Goal: Information Seeking & Learning: Learn about a topic

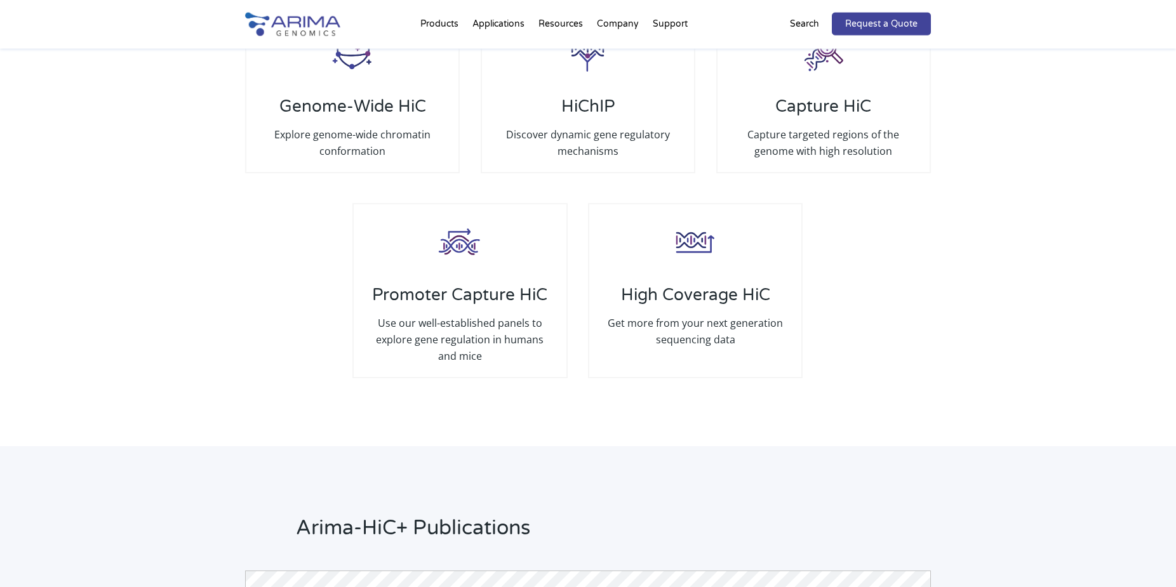
scroll to position [2526, 0]
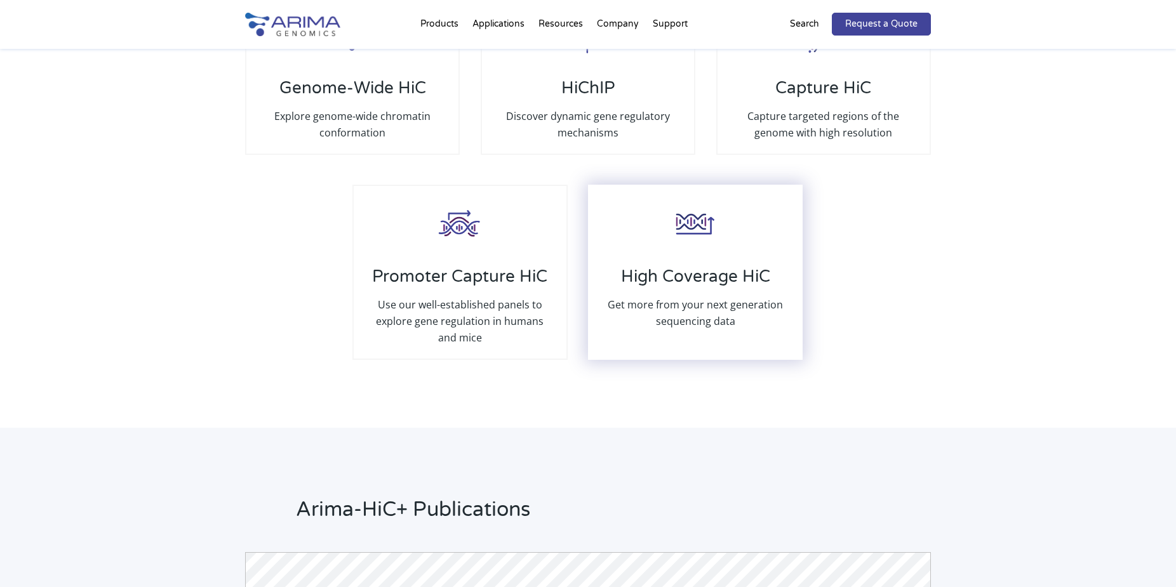
click at [660, 267] on h3 "High Coverage HiC" at bounding box center [695, 282] width 187 height 30
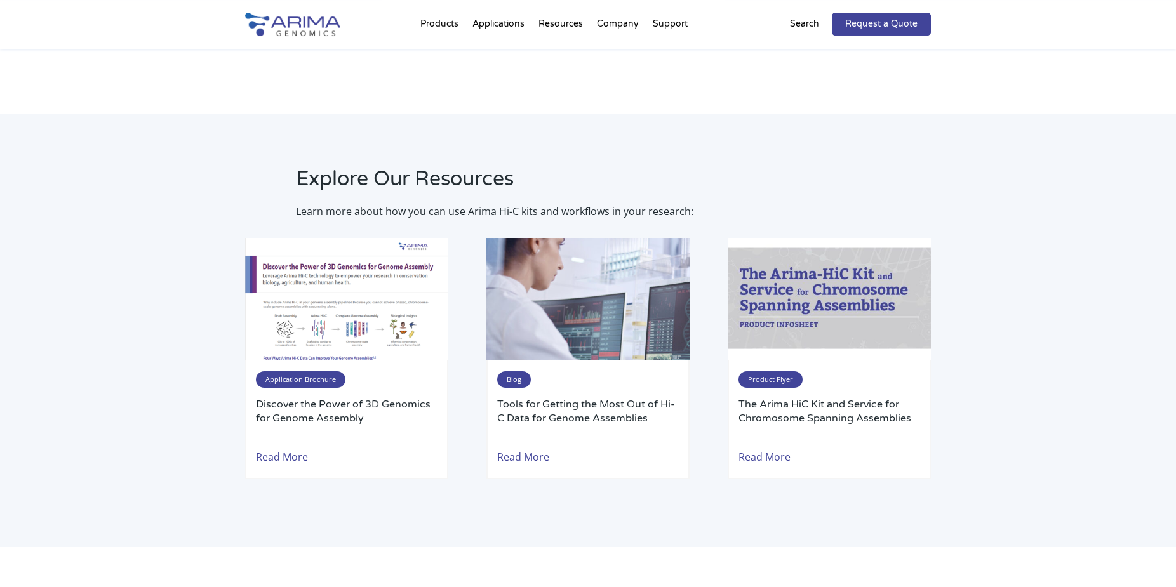
scroll to position [2073, 0]
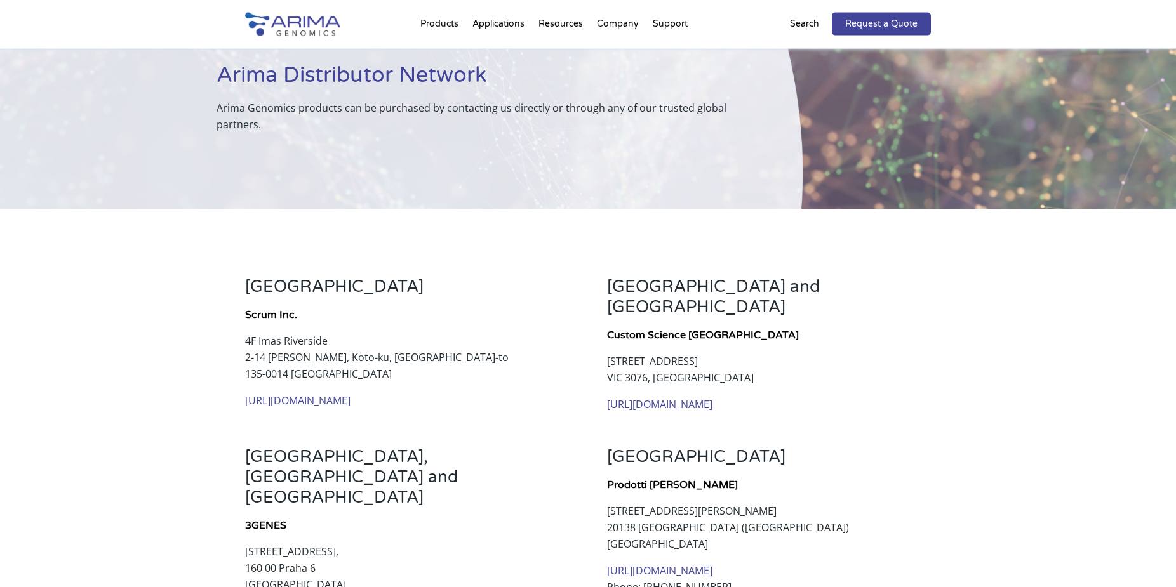
scroll to position [76, 0]
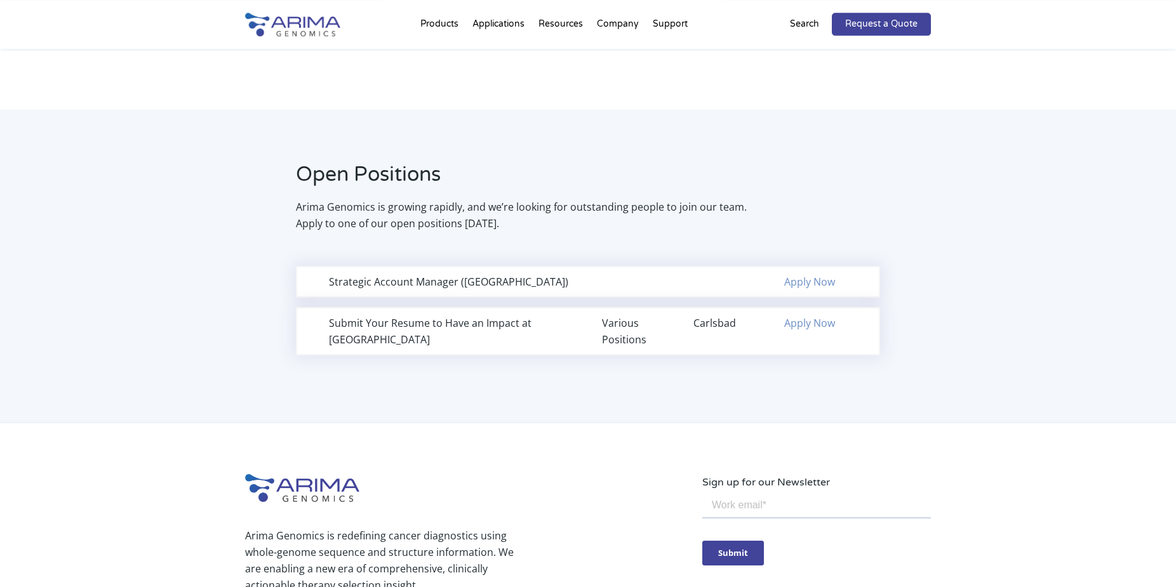
scroll to position [777, 0]
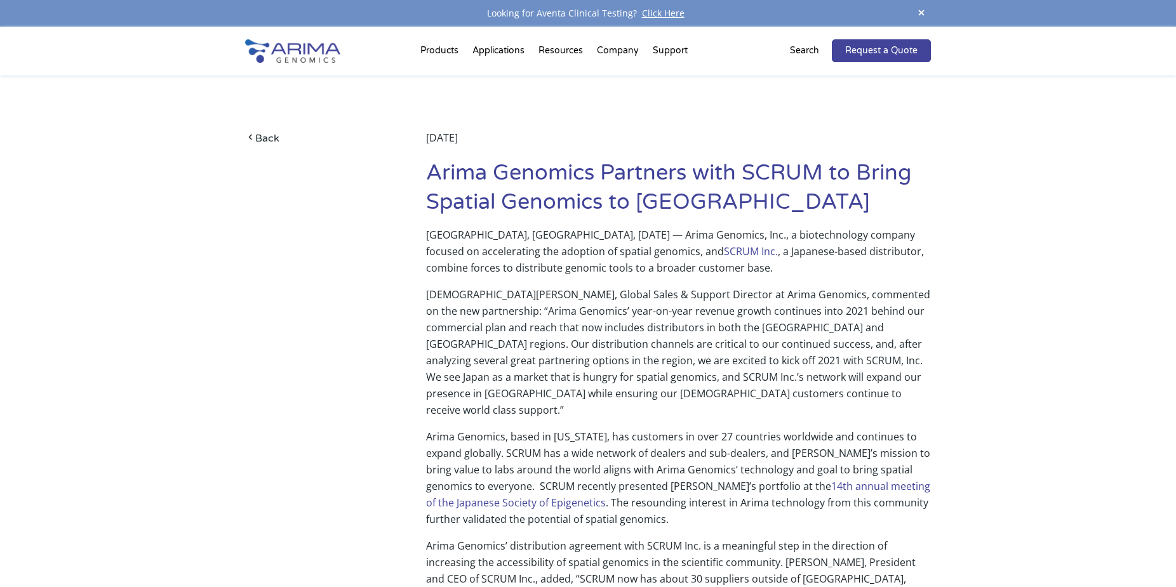
click at [443, 245] on p "[GEOGRAPHIC_DATA], [GEOGRAPHIC_DATA], [DATE] — Arima Genomics, Inc., a biotechn…" at bounding box center [678, 257] width 505 height 60
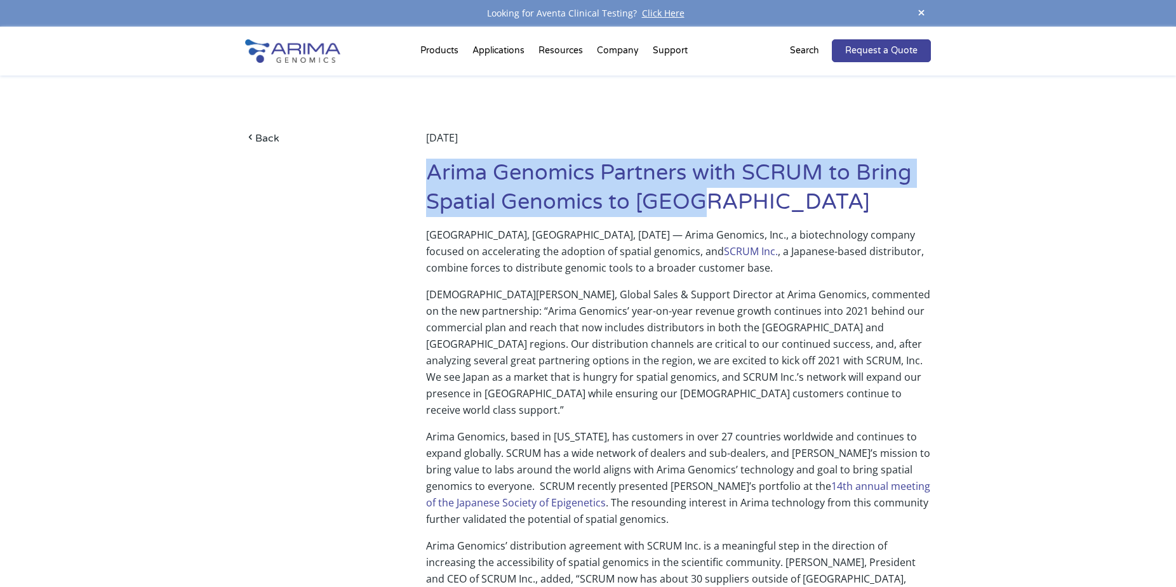
drag, startPoint x: 431, startPoint y: 171, endPoint x: 706, endPoint y: 219, distance: 279.2
click at [706, 219] on h1 "Arima Genomics Partners with SCRUM to Bring Spatial Genomics to [GEOGRAPHIC_DAT…" at bounding box center [678, 193] width 505 height 68
copy h1 "Arima Genomics Partners with SCRUM to Bring Spatial Genomics to [GEOGRAPHIC_DAT…"
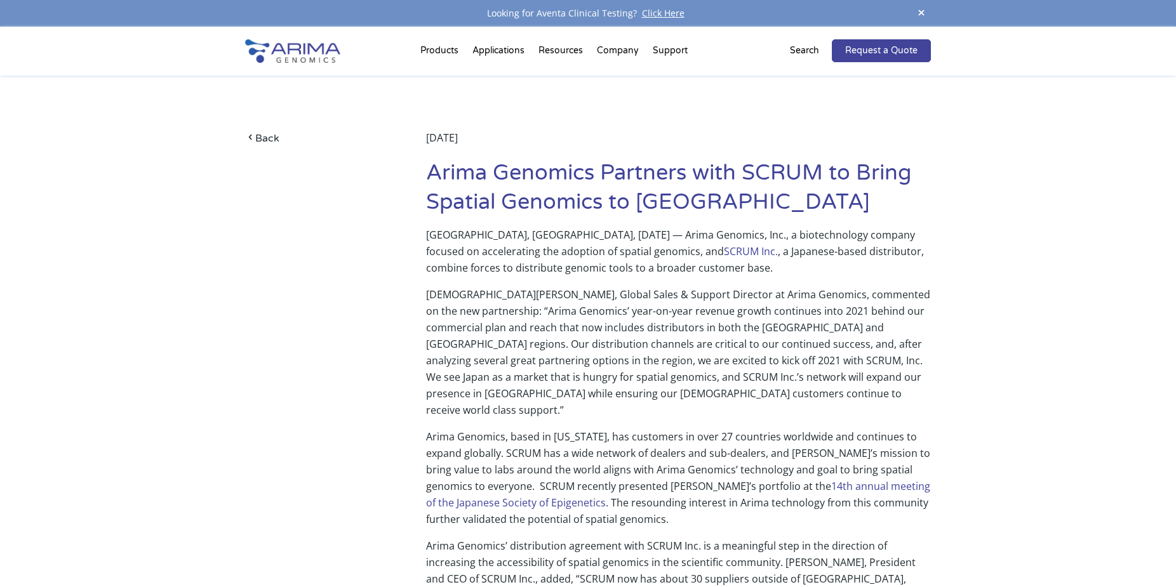
click at [485, 309] on p "[DEMOGRAPHIC_DATA][PERSON_NAME], Global Sales & Support Director at Arima Genom…" at bounding box center [678, 357] width 505 height 142
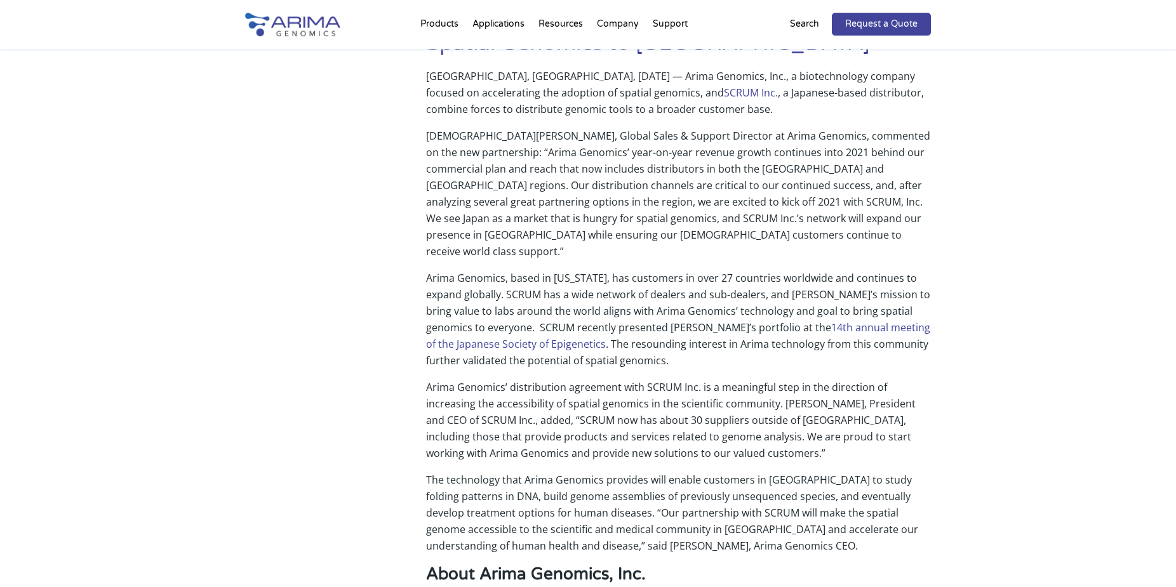
scroll to position [194, 0]
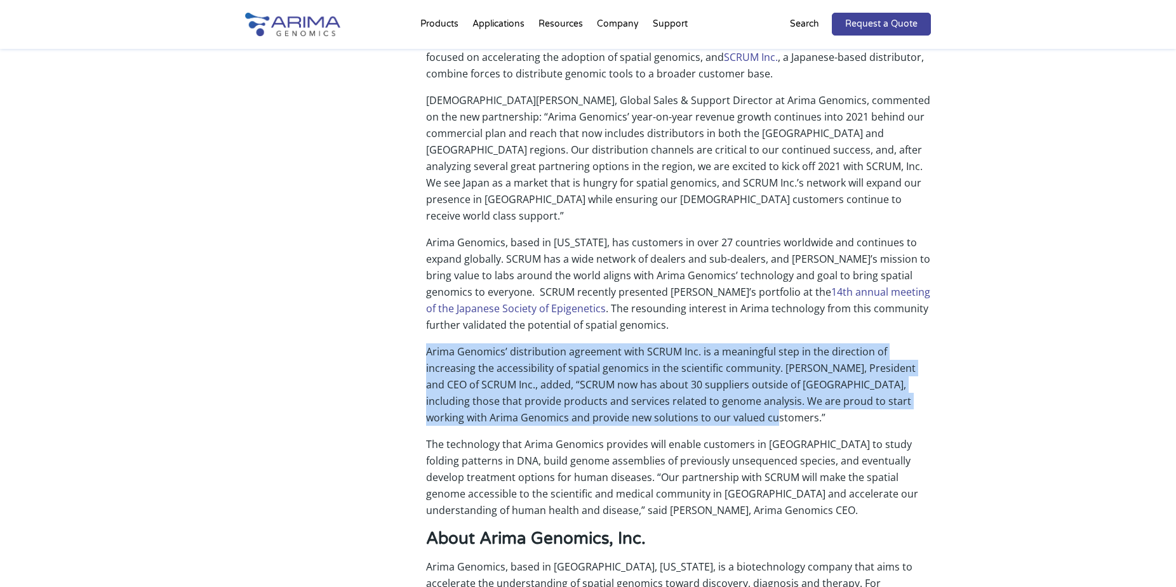
drag, startPoint x: 428, startPoint y: 333, endPoint x: 736, endPoint y: 396, distance: 314.4
click at [736, 396] on p "Arima Genomics’ distribution agreement with SCRUM Inc. is a meaningful step in …" at bounding box center [678, 390] width 505 height 93
copy p "Arima Genomics’ distribution agreement with SCRUM Inc. is a meaningful step in …"
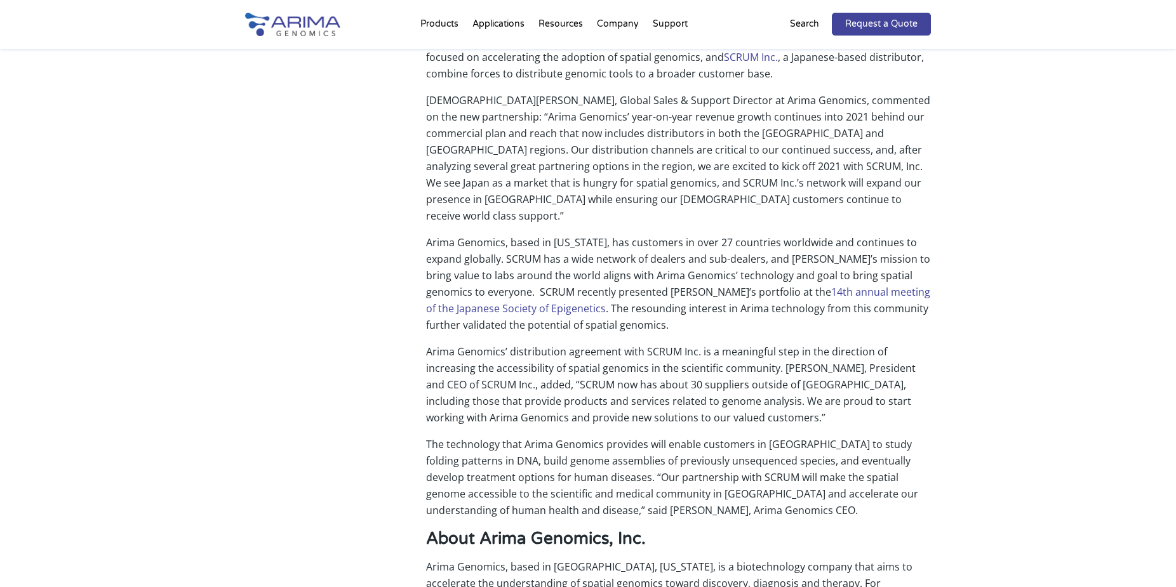
click at [492, 344] on p "Arima Genomics’ distribution agreement with SCRUM Inc. is a meaningful step in …" at bounding box center [678, 390] width 505 height 93
click at [444, 241] on p "Arima Genomics, based in [US_STATE], has customers in over 27 countries worldwi…" at bounding box center [678, 288] width 505 height 109
